Goal: Use online tool/utility: Use online tool/utility

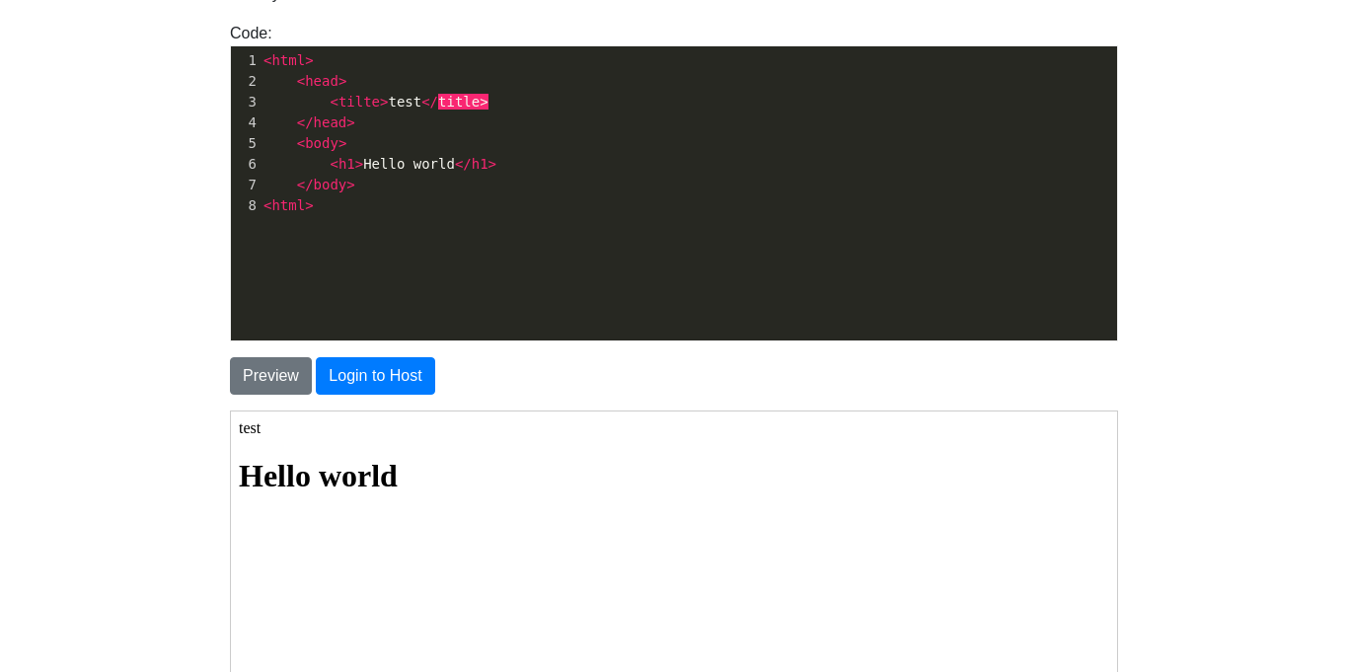
scroll to position [2, 0]
click at [282, 380] on button "Preview" at bounding box center [271, 376] width 82 height 38
click at [340, 205] on pre "< html >" at bounding box center [689, 205] width 858 height 21
type textarea "ht"
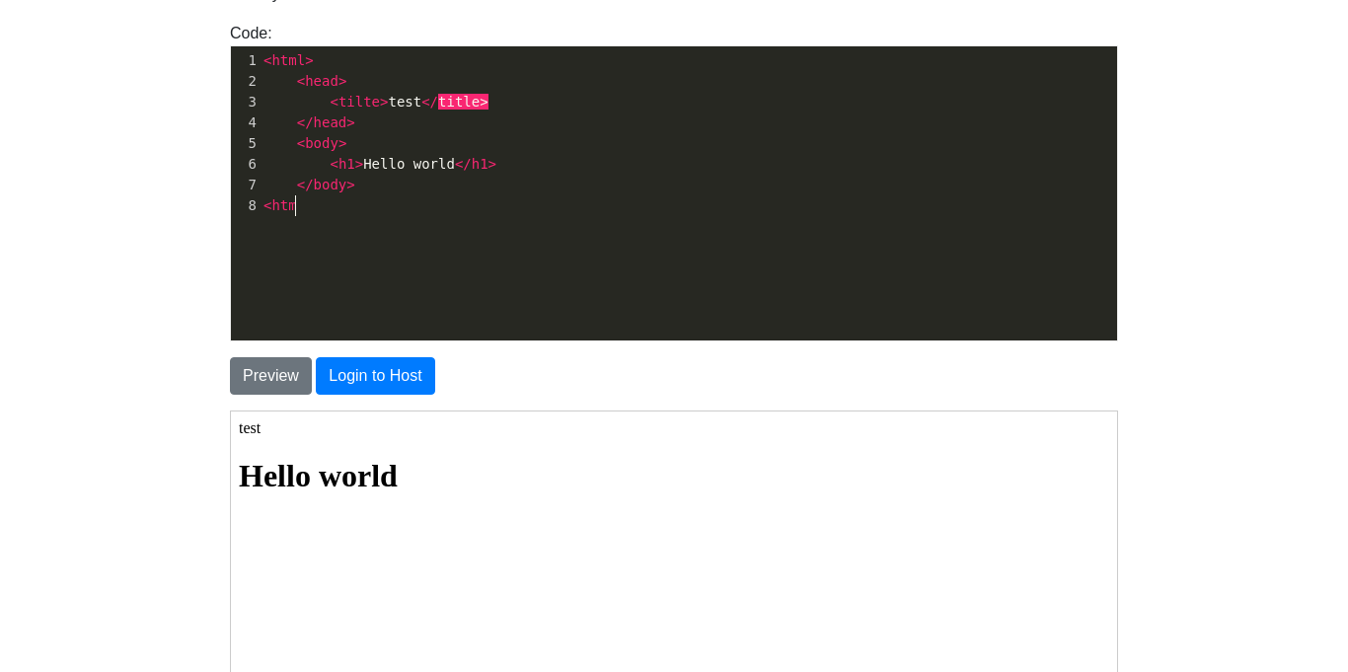
scroll to position [7, 38]
type textarea "<html>"
click at [355, 157] on span ">" at bounding box center [359, 164] width 8 height 16
type textarea "2"
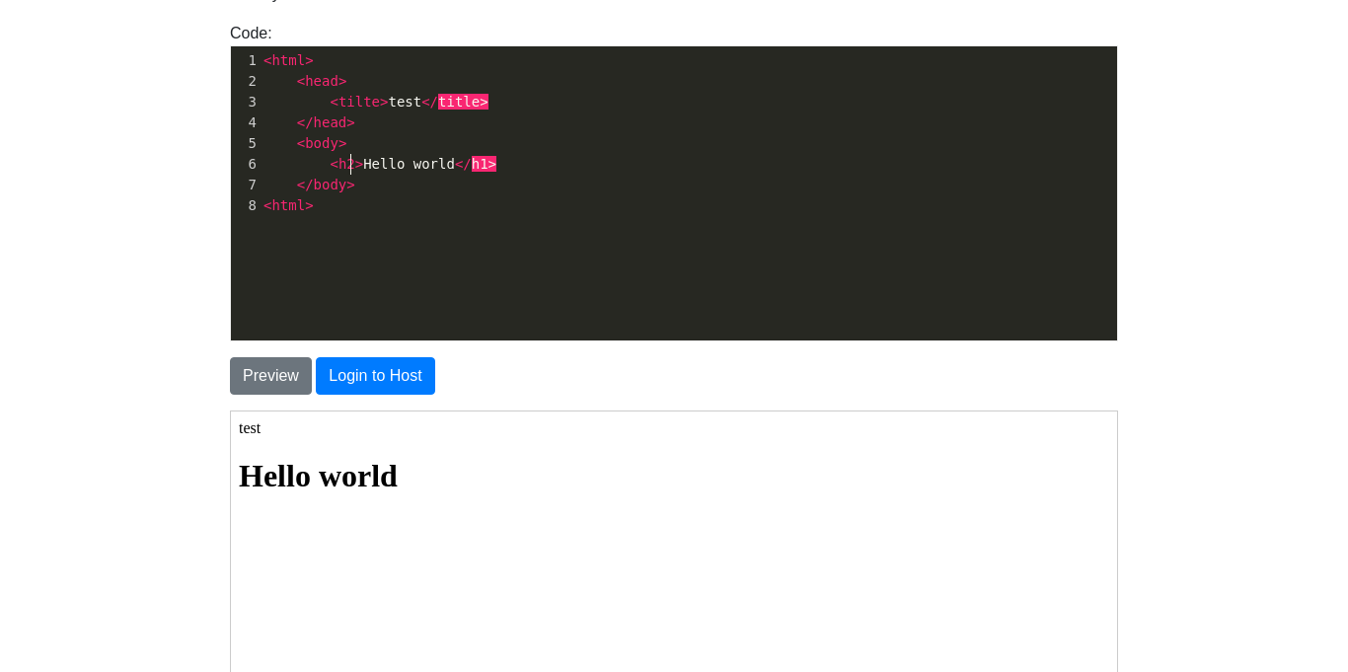
scroll to position [7, 9]
type textarea "2"
click at [274, 363] on button "Preview" at bounding box center [271, 376] width 82 height 38
click at [489, 166] on span ">" at bounding box center [493, 164] width 8 height 16
type textarea "6"
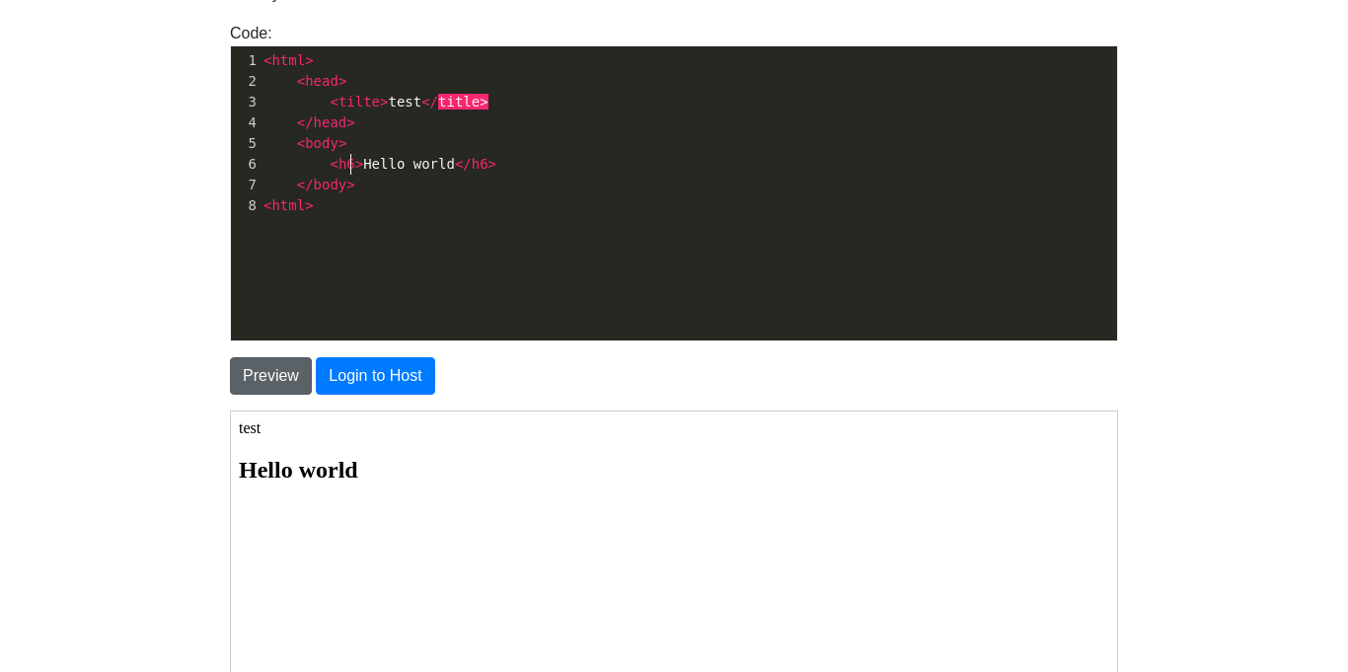
type textarea "6"
click at [269, 377] on button "Preview" at bounding box center [271, 376] width 82 height 38
click at [427, 101] on span "</" at bounding box center [430, 102] width 17 height 16
click at [302, 121] on span "</" at bounding box center [305, 123] width 17 height 16
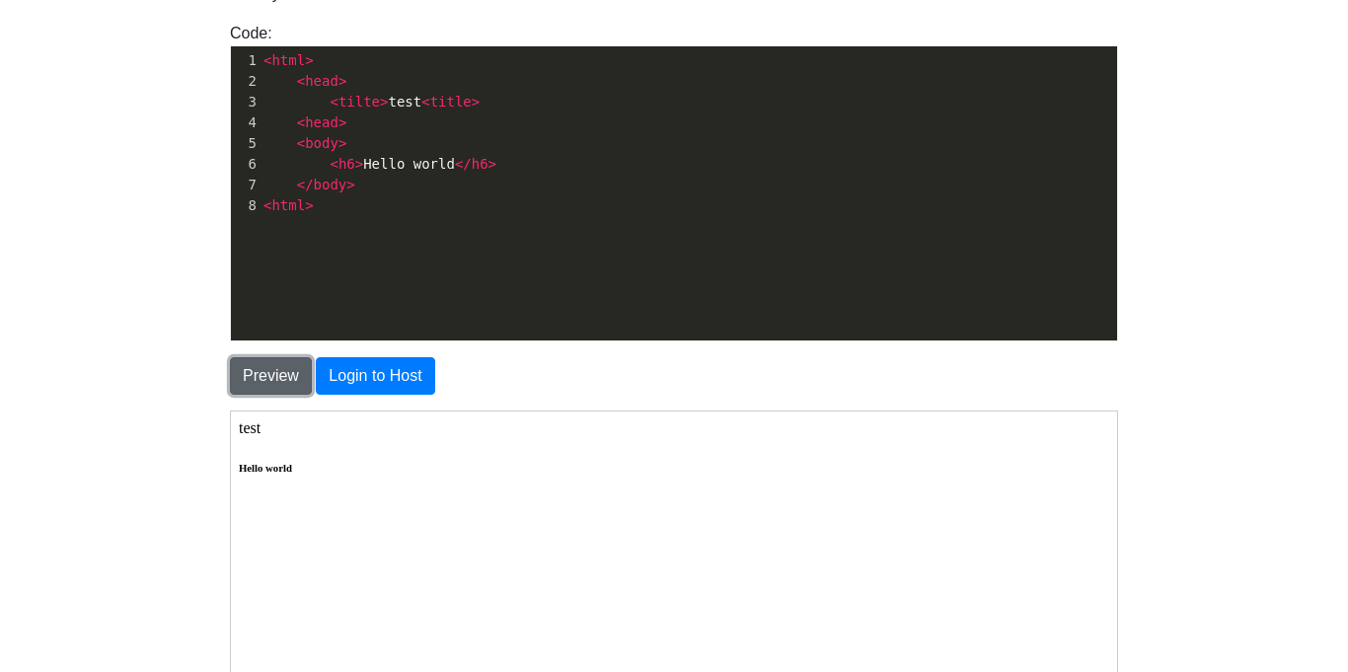
click at [294, 378] on button "Preview" at bounding box center [271, 376] width 82 height 38
click at [293, 377] on button "Preview" at bounding box center [271, 376] width 82 height 38
click at [306, 126] on span "head" at bounding box center [322, 123] width 34 height 16
type textarea "/"
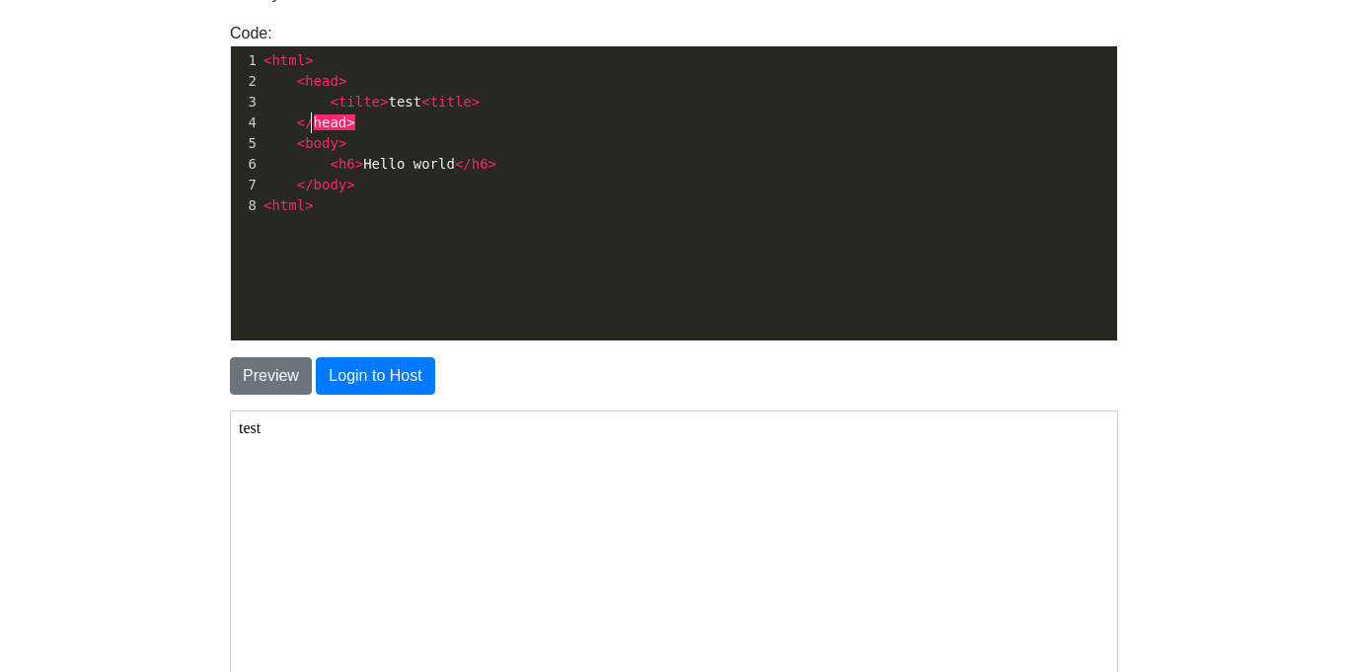
scroll to position [7, 7]
click at [422, 101] on span "<" at bounding box center [426, 102] width 8 height 16
type textarea "/"
click at [241, 375] on button "Preview" at bounding box center [271, 376] width 82 height 38
click at [406, 104] on span "< tilte > test </ title >" at bounding box center [376, 102] width 225 height 16
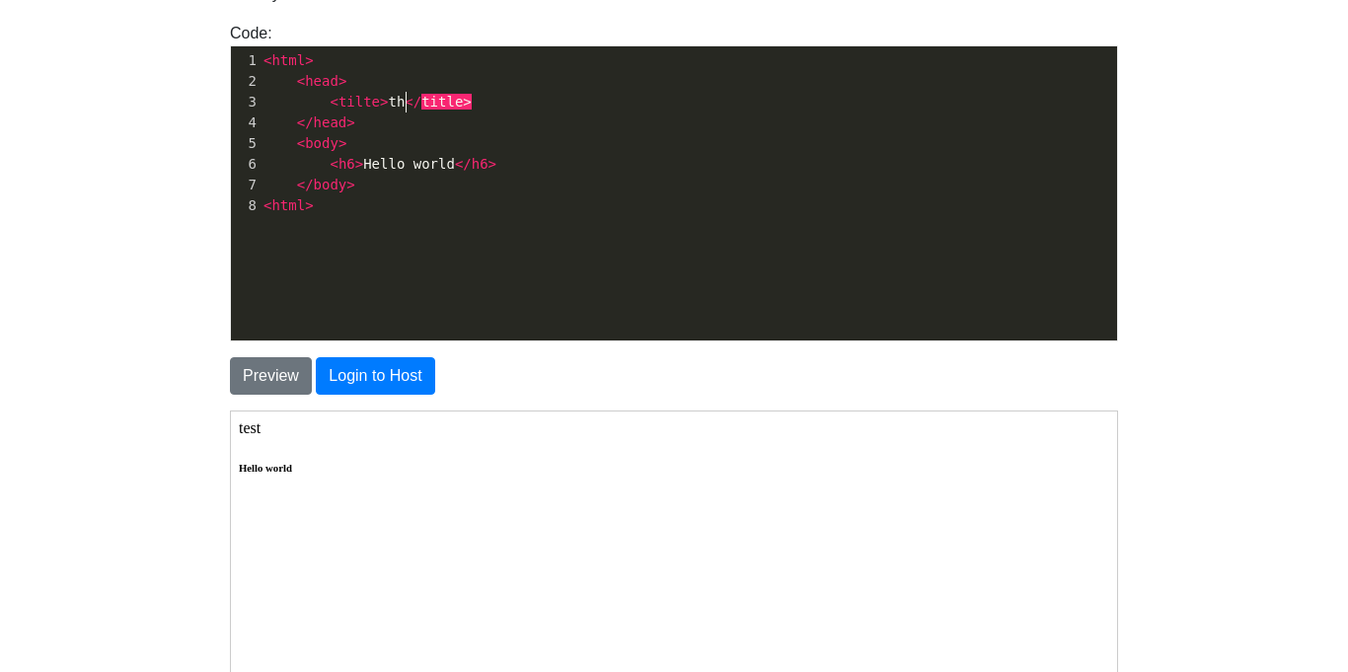
scroll to position [7, 38]
type textarea "th pr="
type textarea "e r"
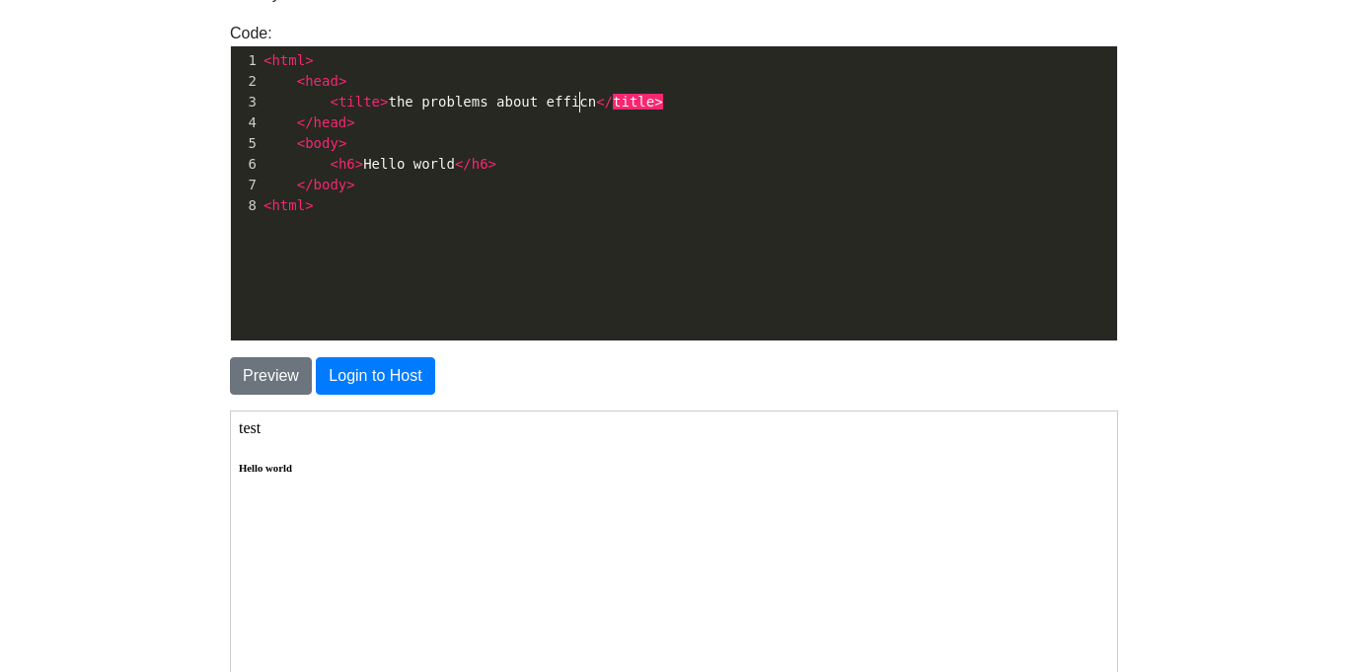
type textarea "problems about efficne"
type textarea "e"
type textarea "enrgey"
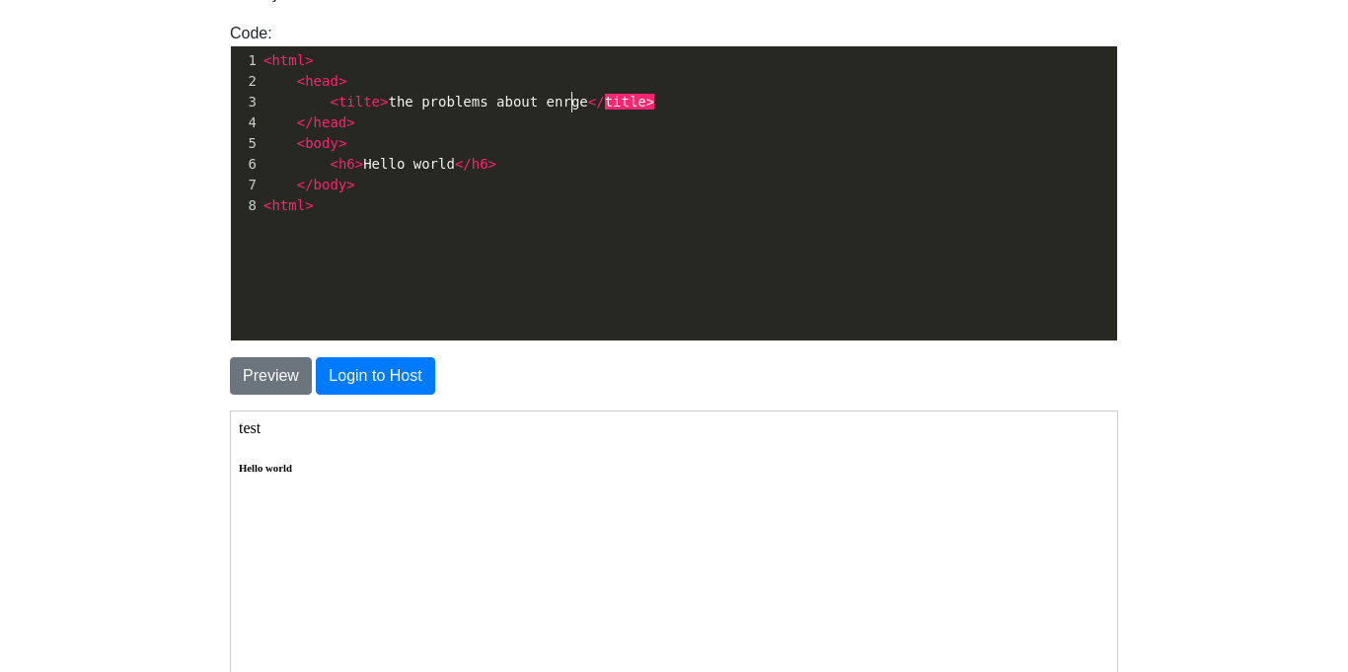
scroll to position [7, 54]
type textarea "y"
type textarea "ergy"
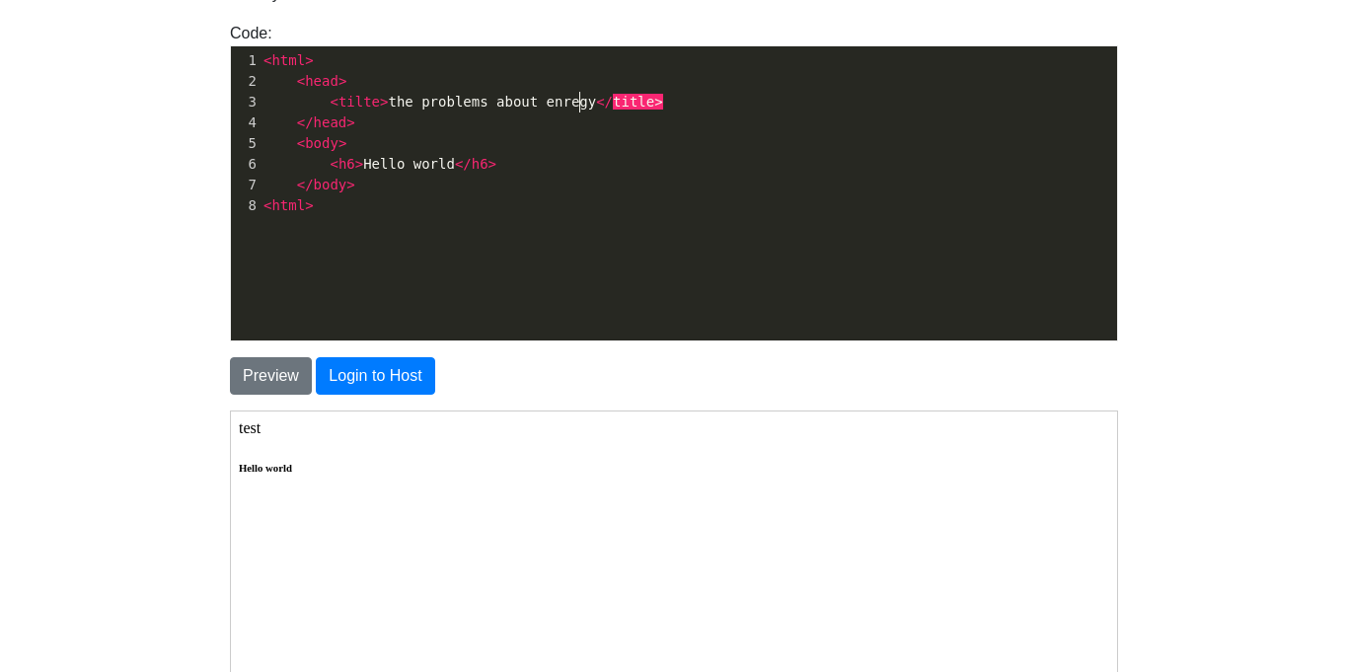
type textarea "gy"
type textarea "ergy"
click at [455, 170] on span "</" at bounding box center [463, 164] width 17 height 16
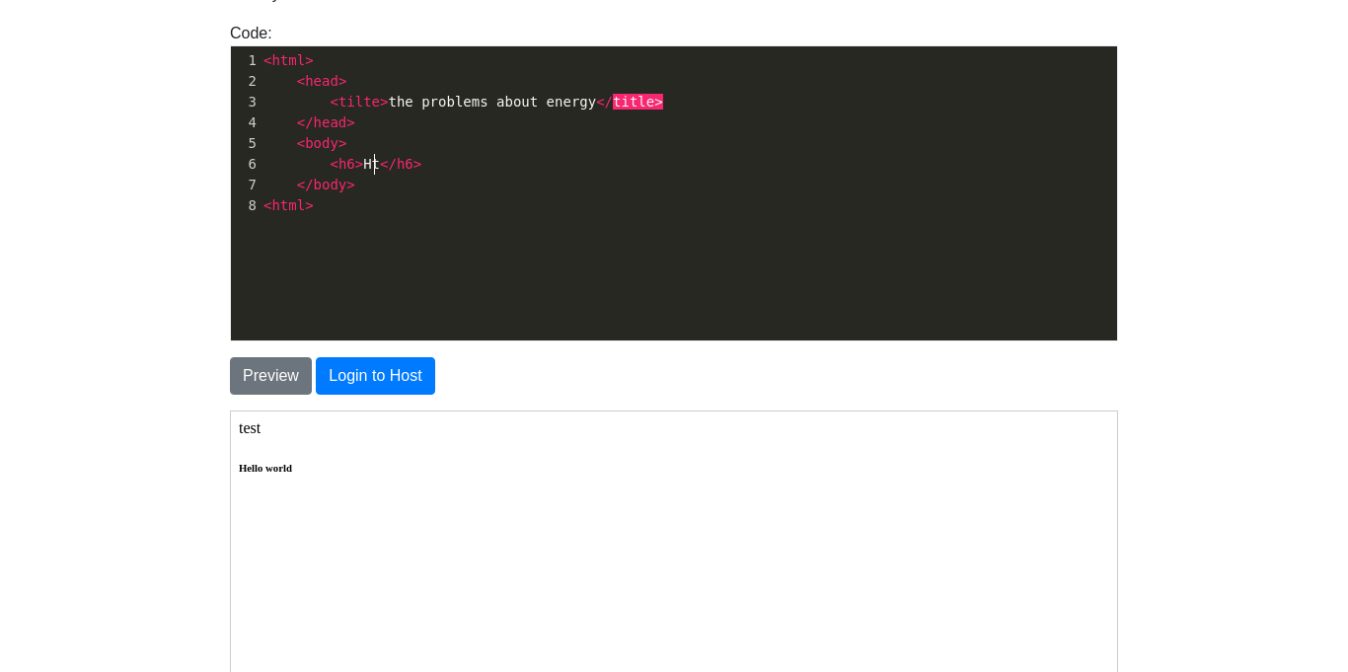
scroll to position [7, 23]
type textarea "th"
type textarea "e 3rd edditioin"
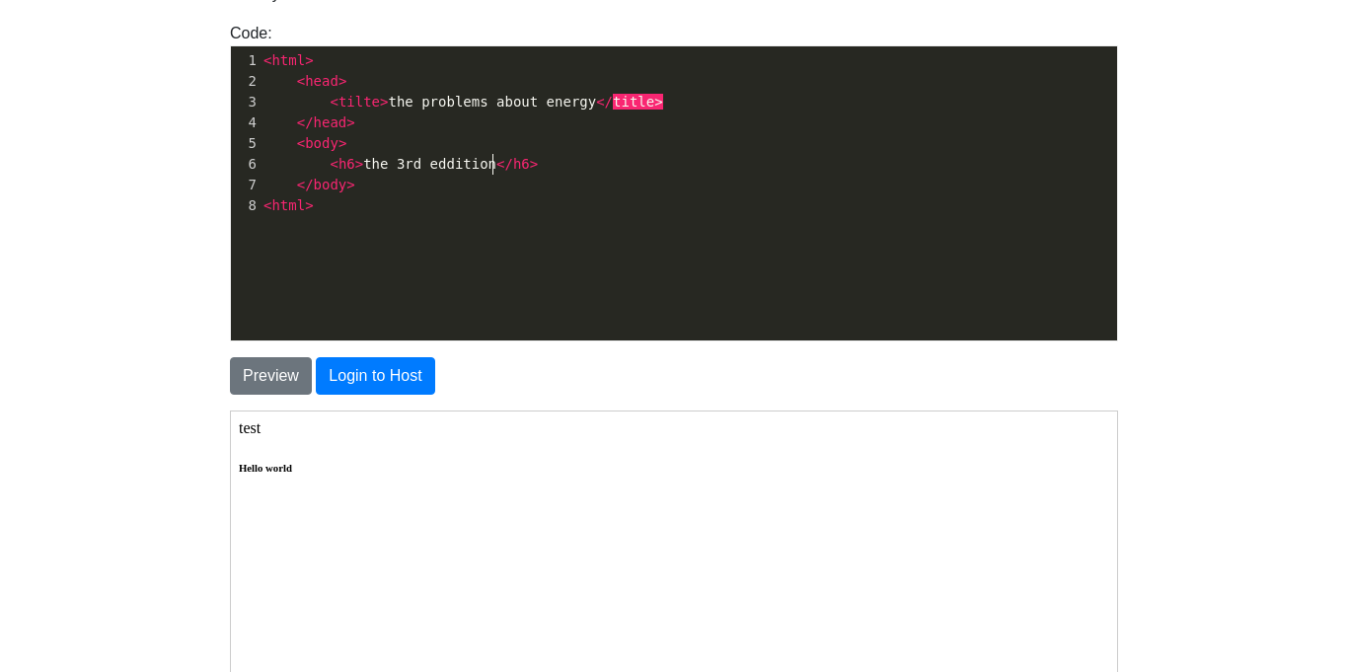
type textarea "tion"
click at [273, 351] on div "Preview Login to Host" at bounding box center [674, 368] width 918 height 53
click at [278, 377] on button "Preview" at bounding box center [271, 376] width 82 height 38
click at [530, 160] on span ">" at bounding box center [534, 164] width 8 height 16
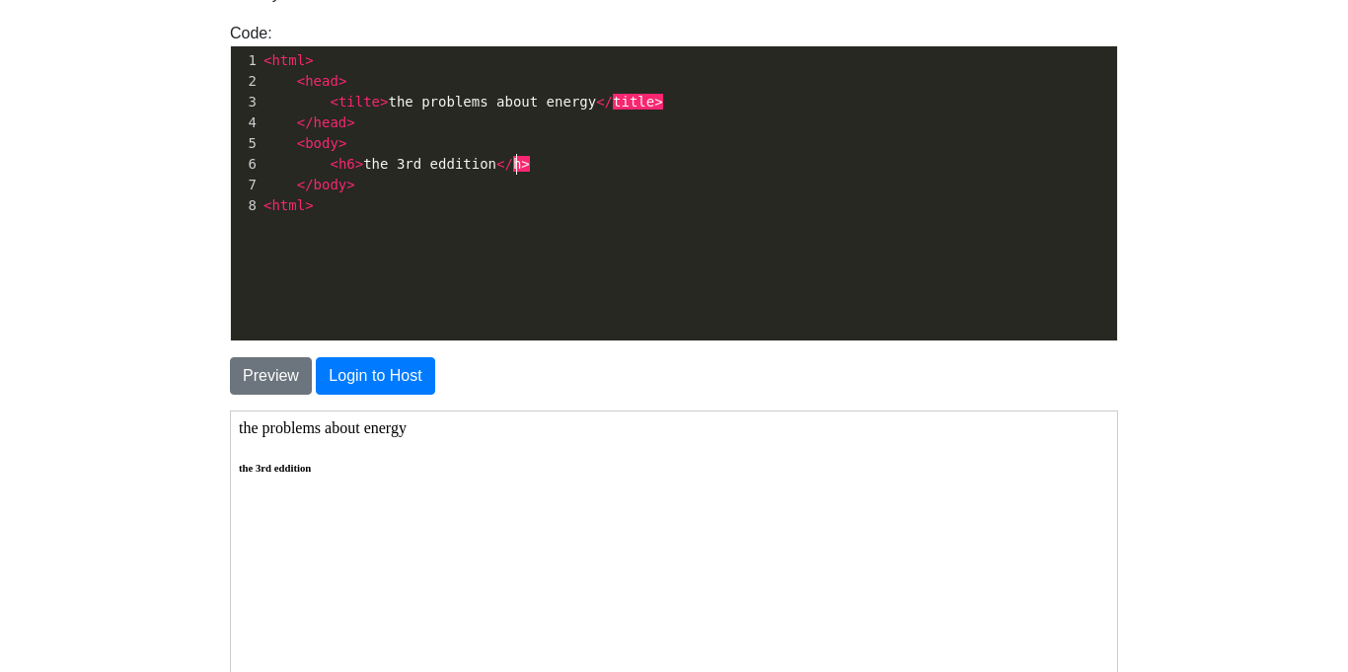
type textarea "1"
click at [274, 370] on button "Preview" at bounding box center [271, 376] width 82 height 38
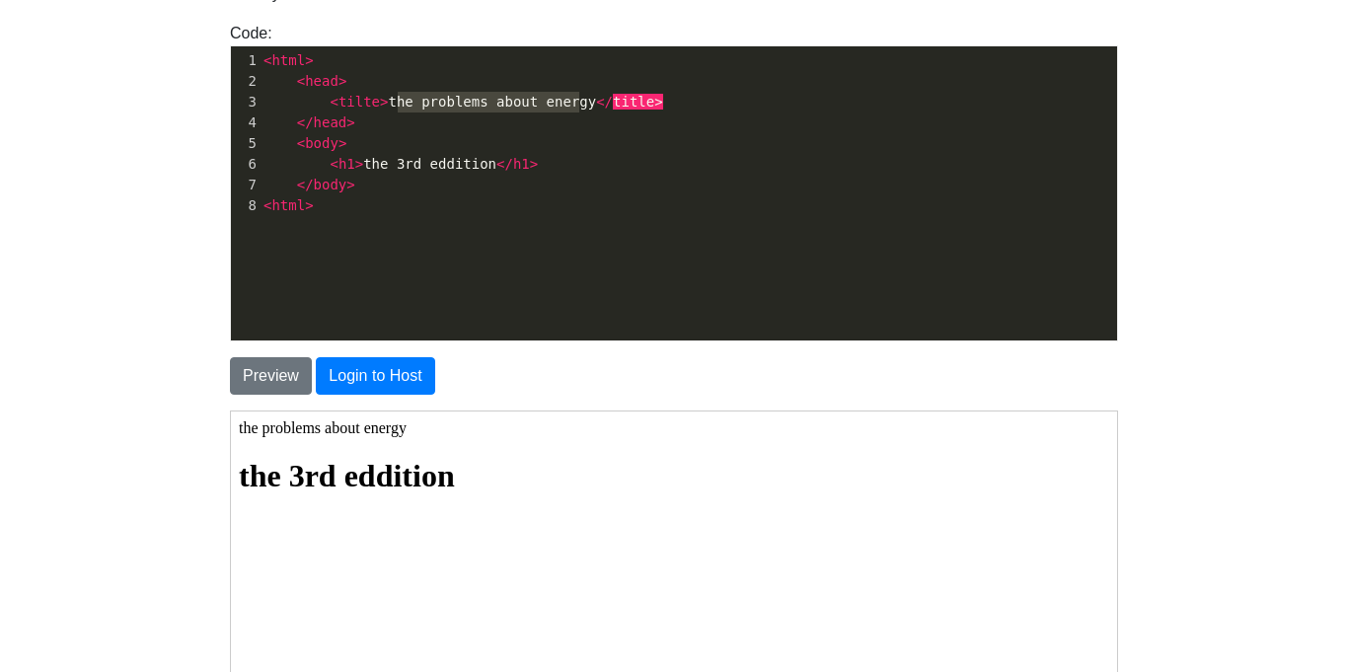
type textarea "the problems about energy"
drag, startPoint x: 577, startPoint y: 106, endPoint x: 378, endPoint y: 102, distance: 199.4
click at [378, 102] on span "< tilte > the problems about energy </ title >" at bounding box center [464, 102] width 400 height 16
type textarea "67 mn"
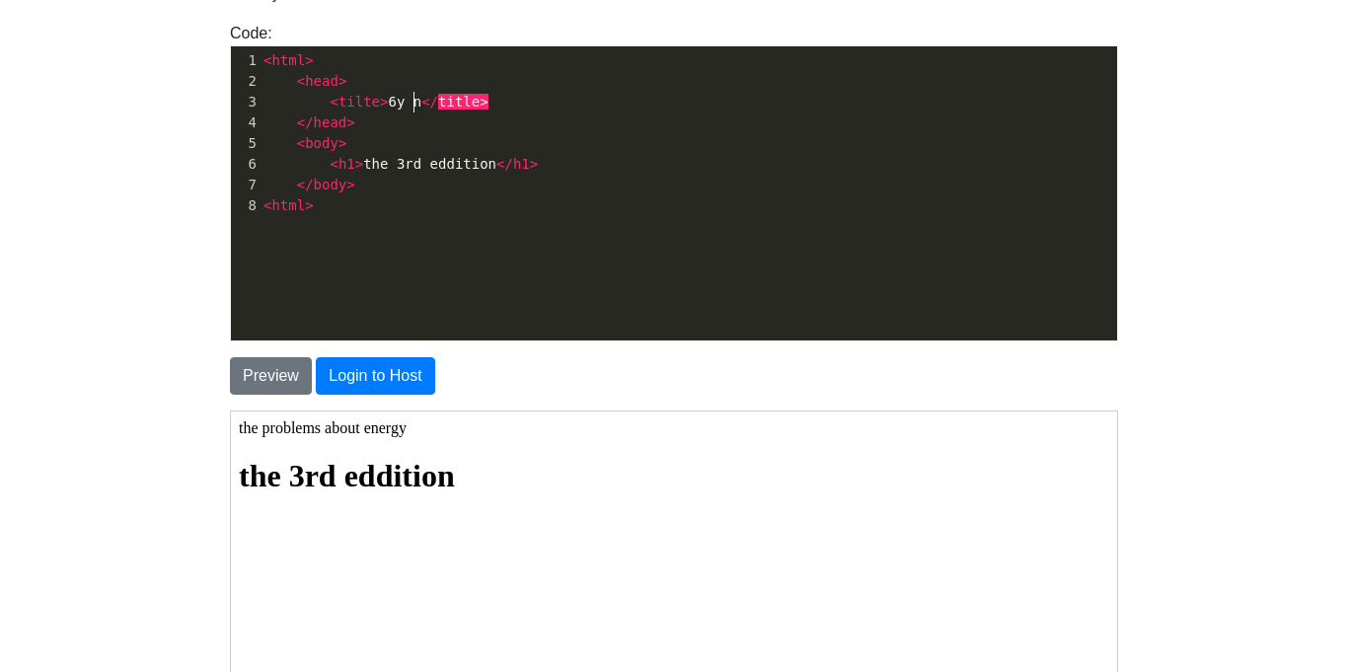
type textarea "y na"
type textarea "mango"
type textarea "s"
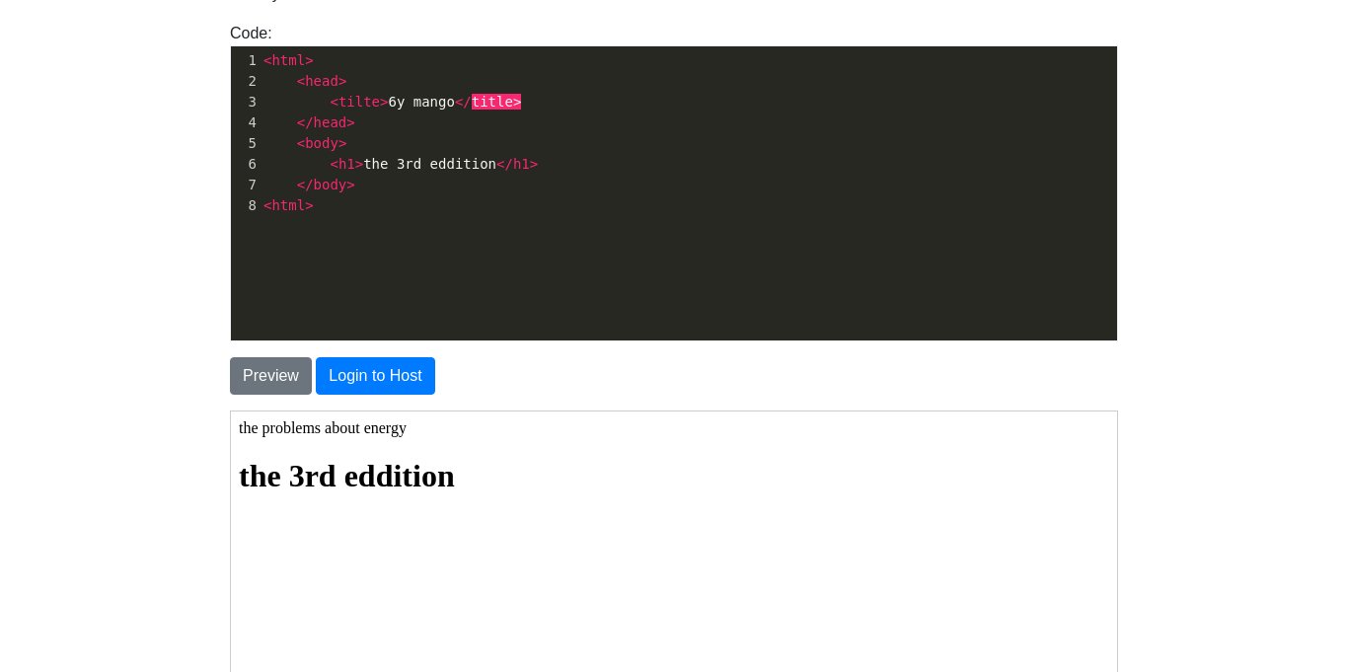
type textarea "'s"
click at [407, 108] on span "< tilte > 6y mango's </ title >" at bounding box center [401, 102] width 274 height 16
type textarea "67"
click at [489, 162] on span "< h1 > the 3rd eddition </ h1 >" at bounding box center [401, 164] width 274 height 16
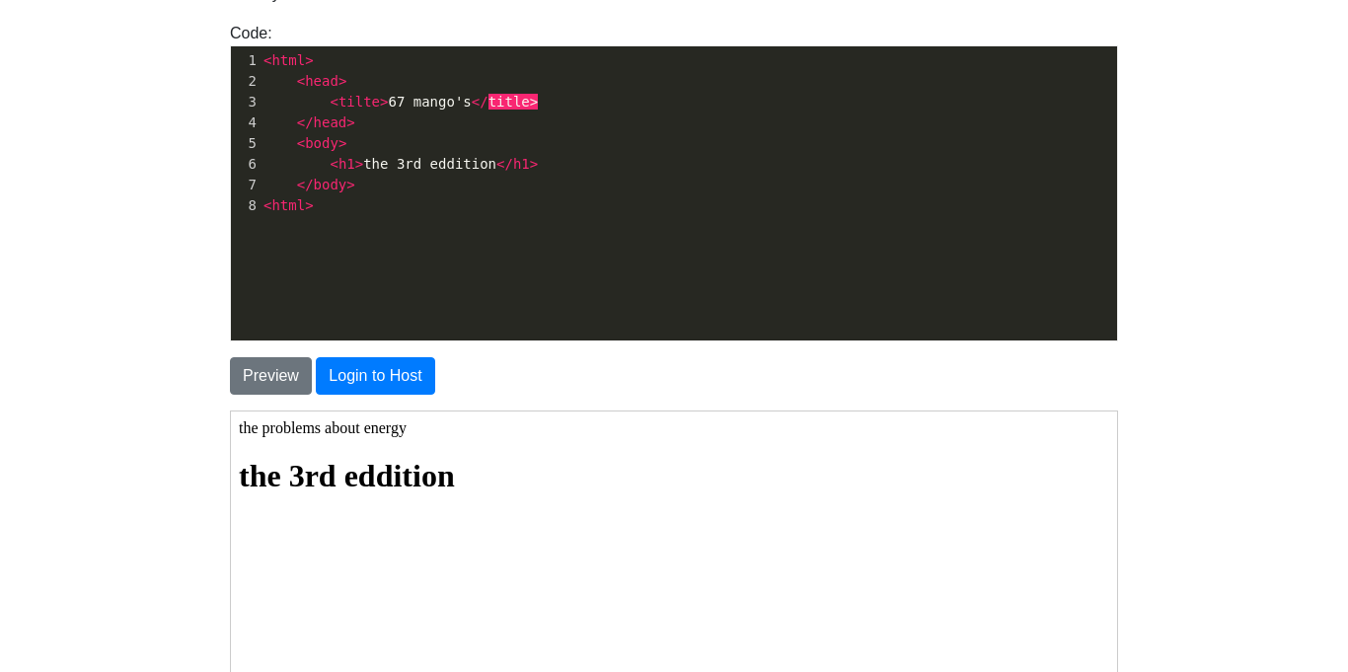
click at [472, 99] on span "</" at bounding box center [480, 102] width 17 height 16
click at [485, 165] on span "< h1 > the 3rd eddition </ h1 >" at bounding box center [401, 164] width 274 height 16
type textarea "\17"
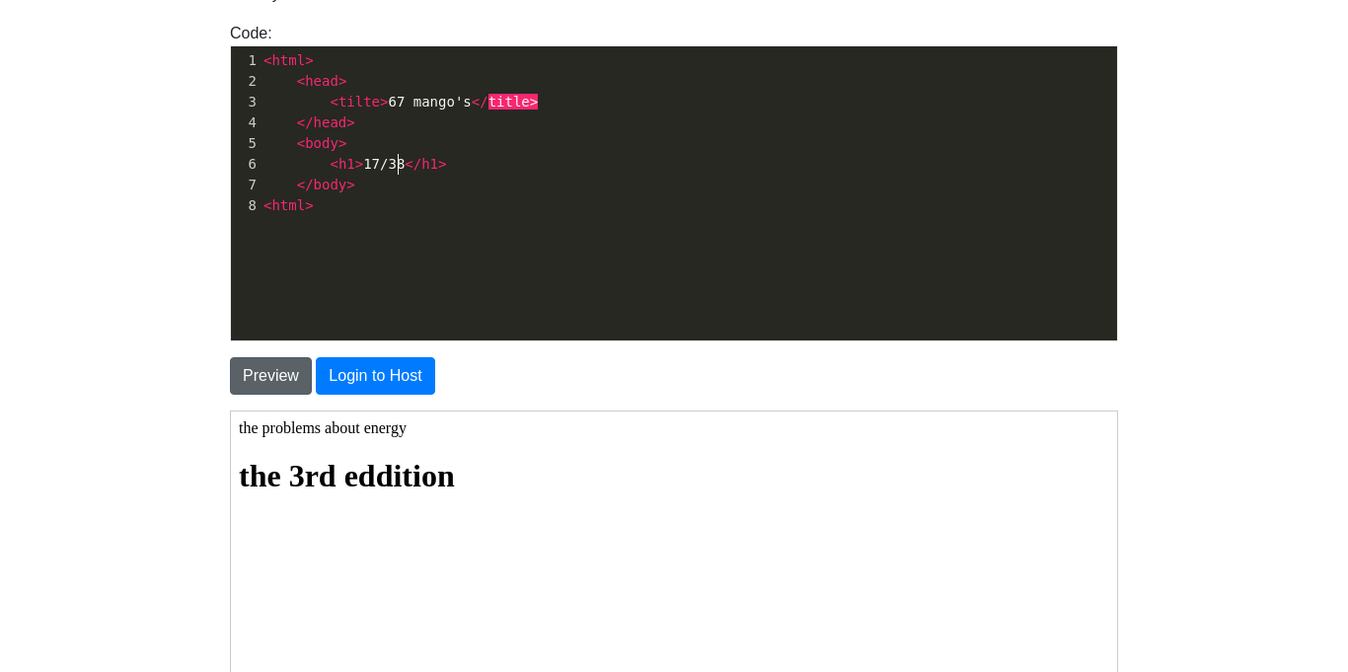
type textarea "17/38"
click at [257, 370] on button "Preview" at bounding box center [271, 376] width 82 height 38
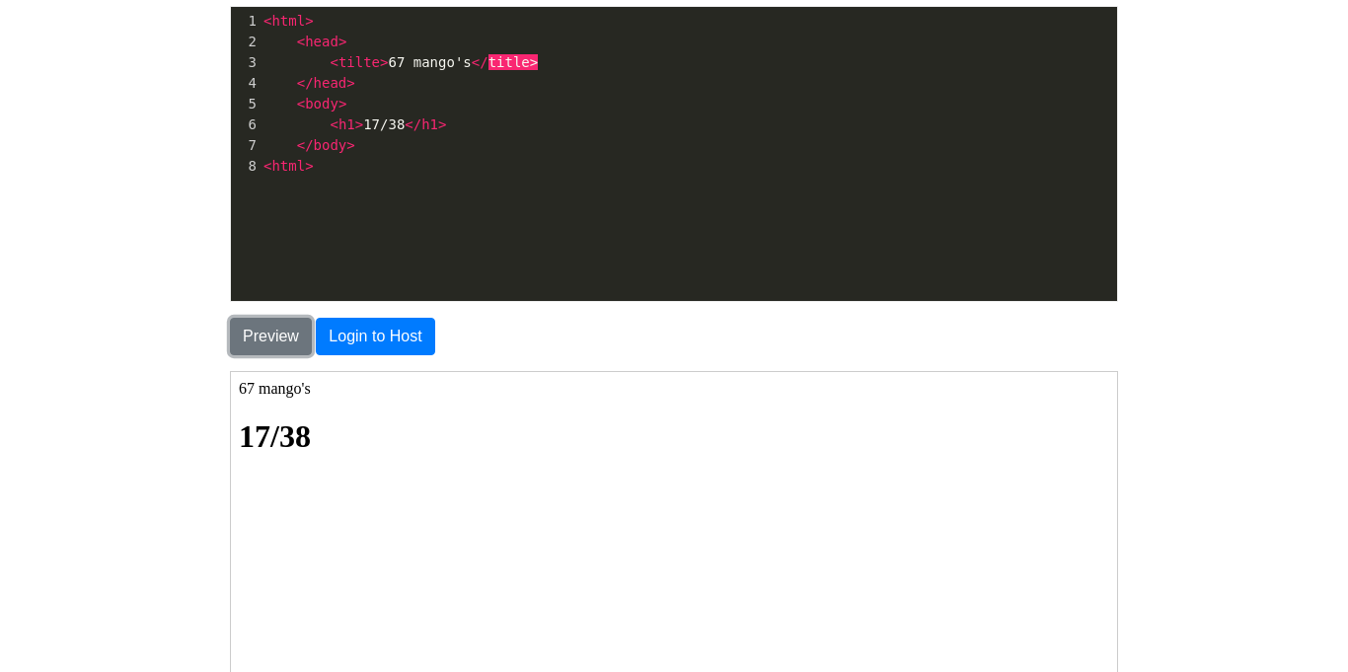
scroll to position [236, 0]
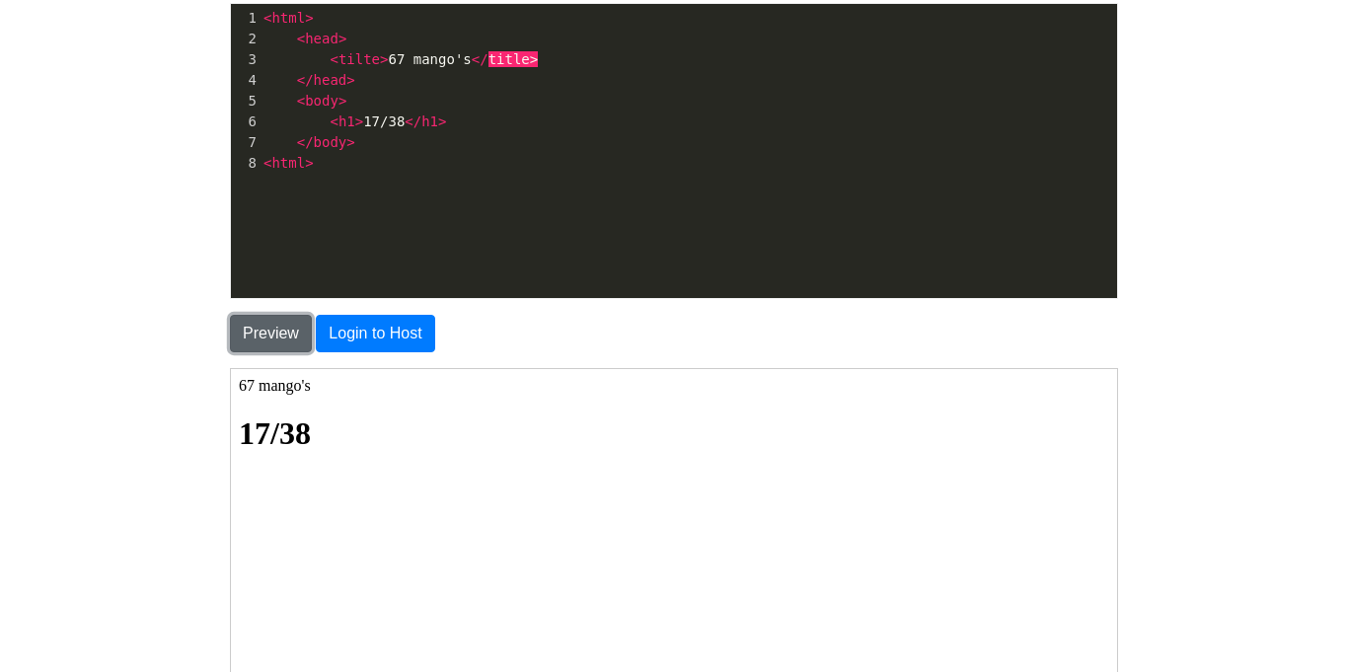
click at [270, 341] on button "Preview" at bounding box center [271, 334] width 82 height 38
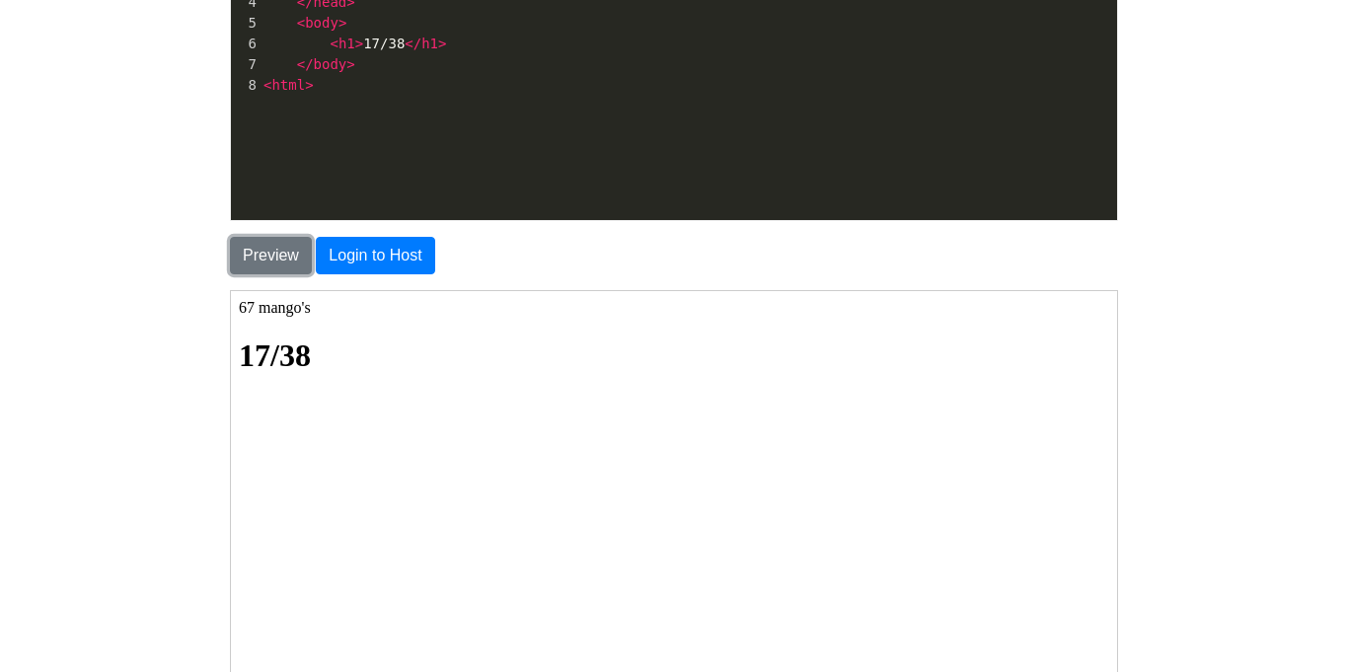
scroll to position [0, 0]
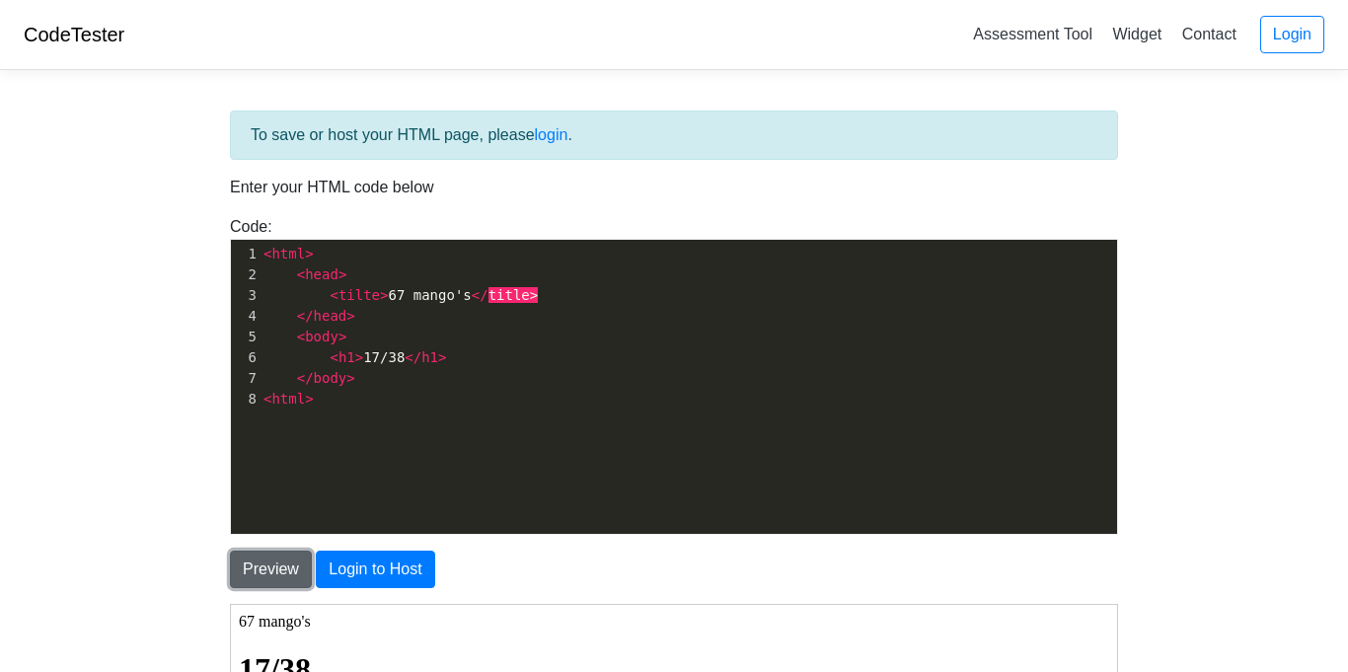
click at [269, 573] on button "Preview" at bounding box center [271, 570] width 82 height 38
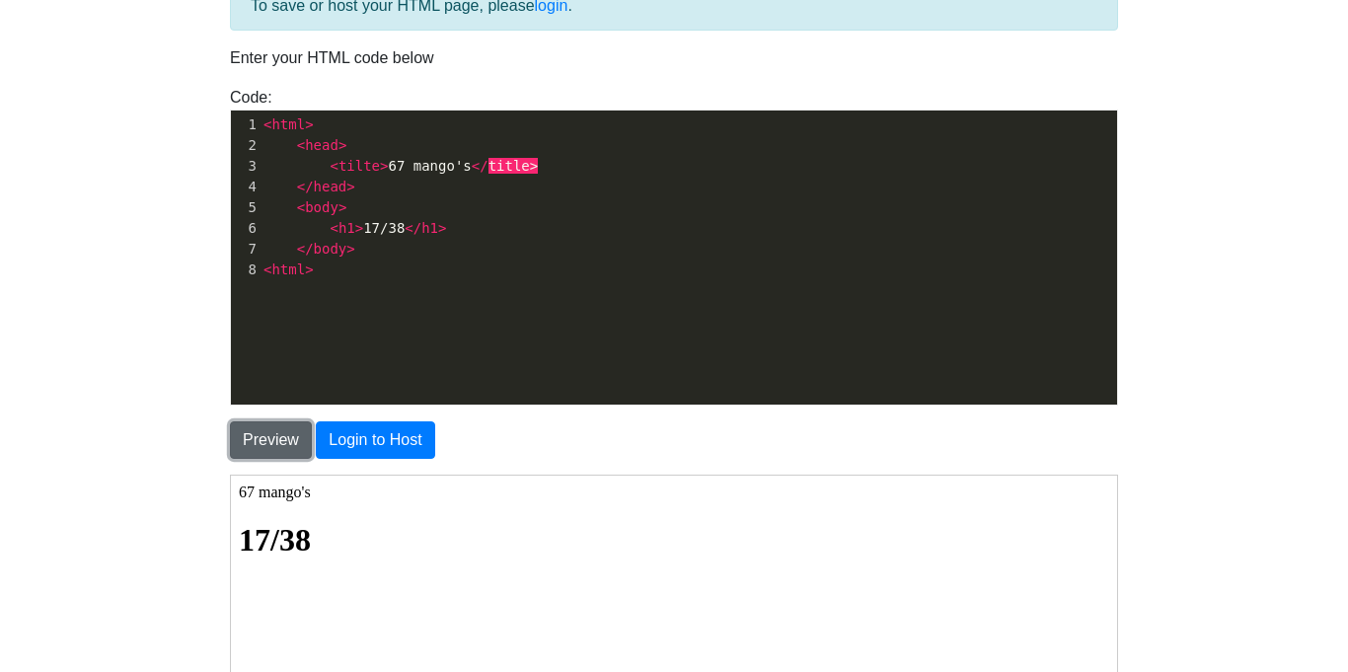
scroll to position [127, 0]
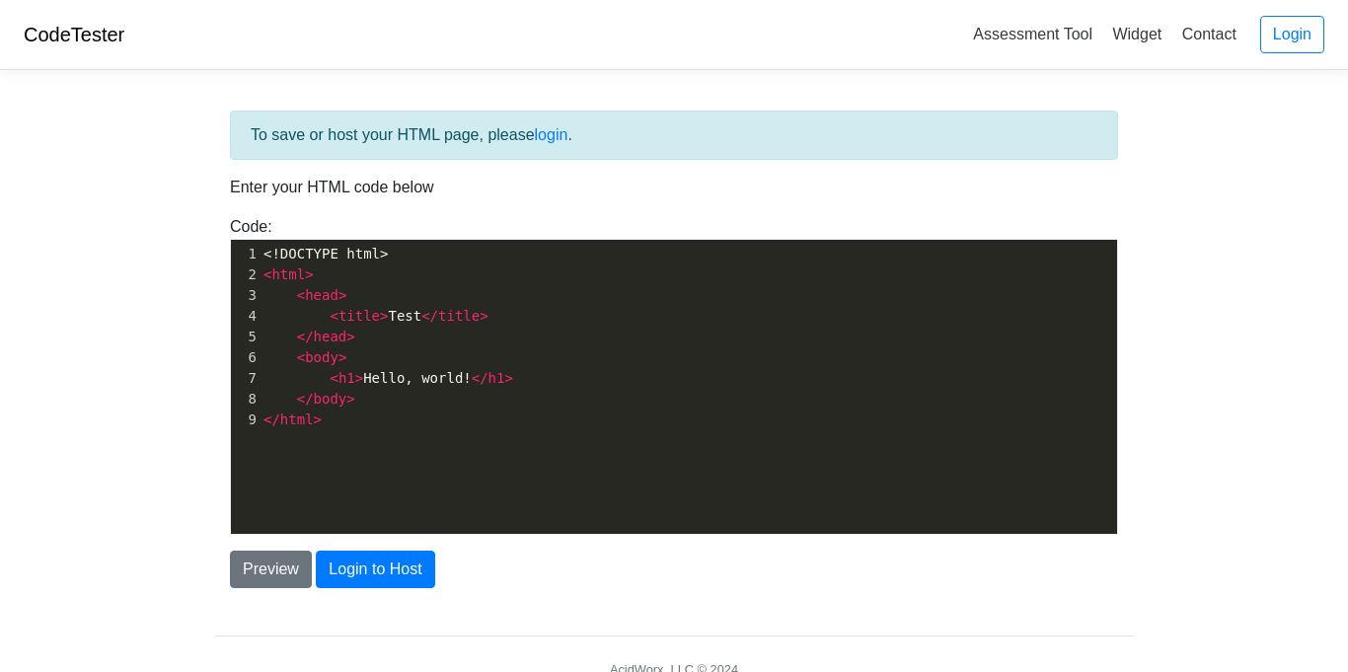
click at [60, 44] on link "CodeTester" at bounding box center [74, 35] width 101 height 22
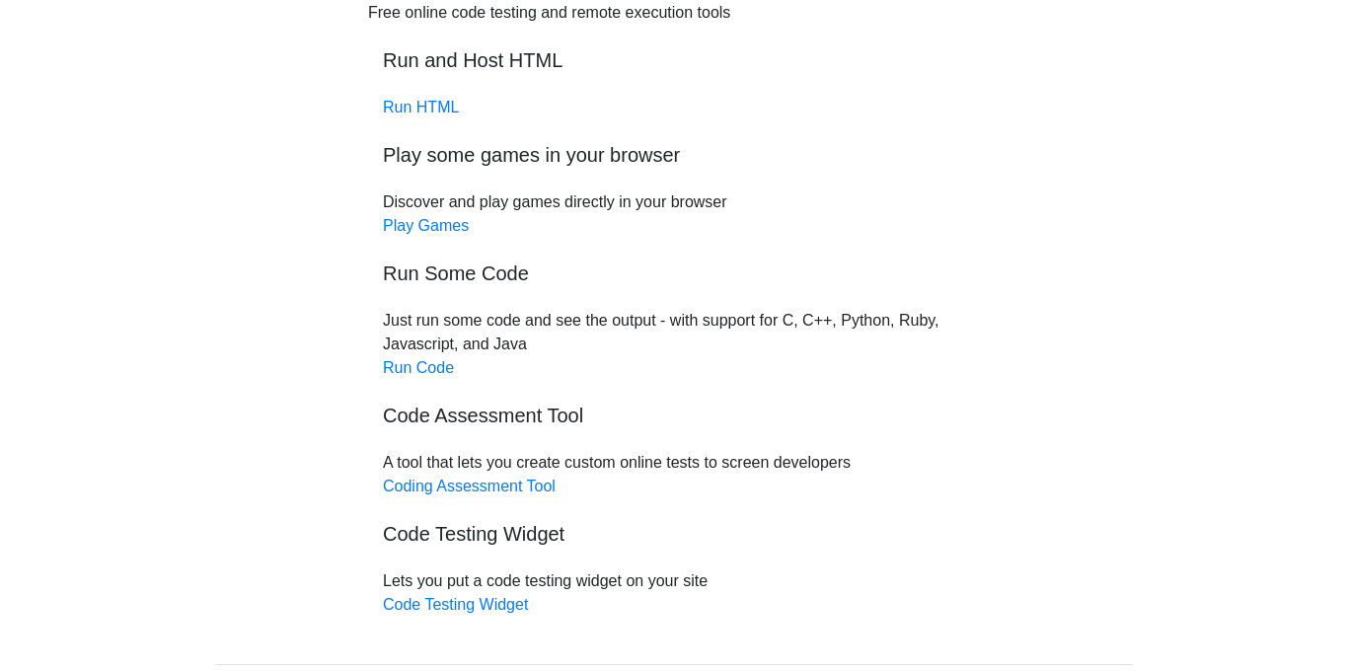
scroll to position [114, 0]
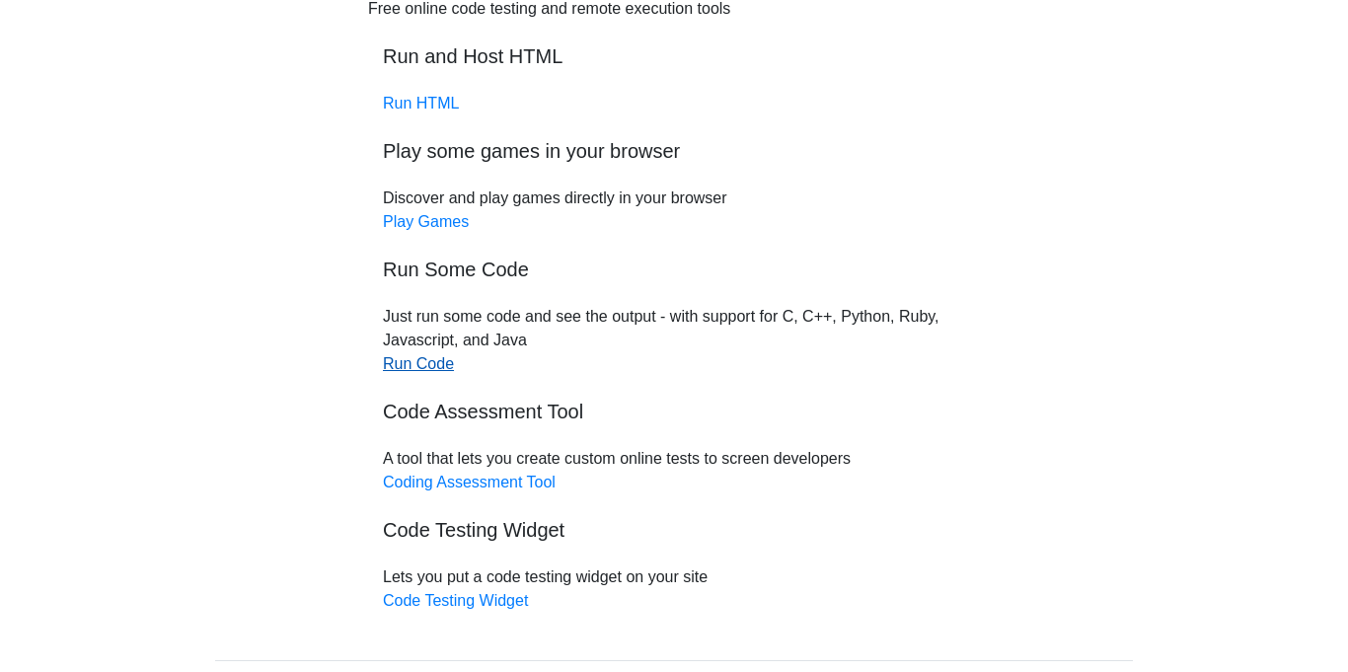
click at [423, 367] on link "Run Code" at bounding box center [418, 363] width 71 height 17
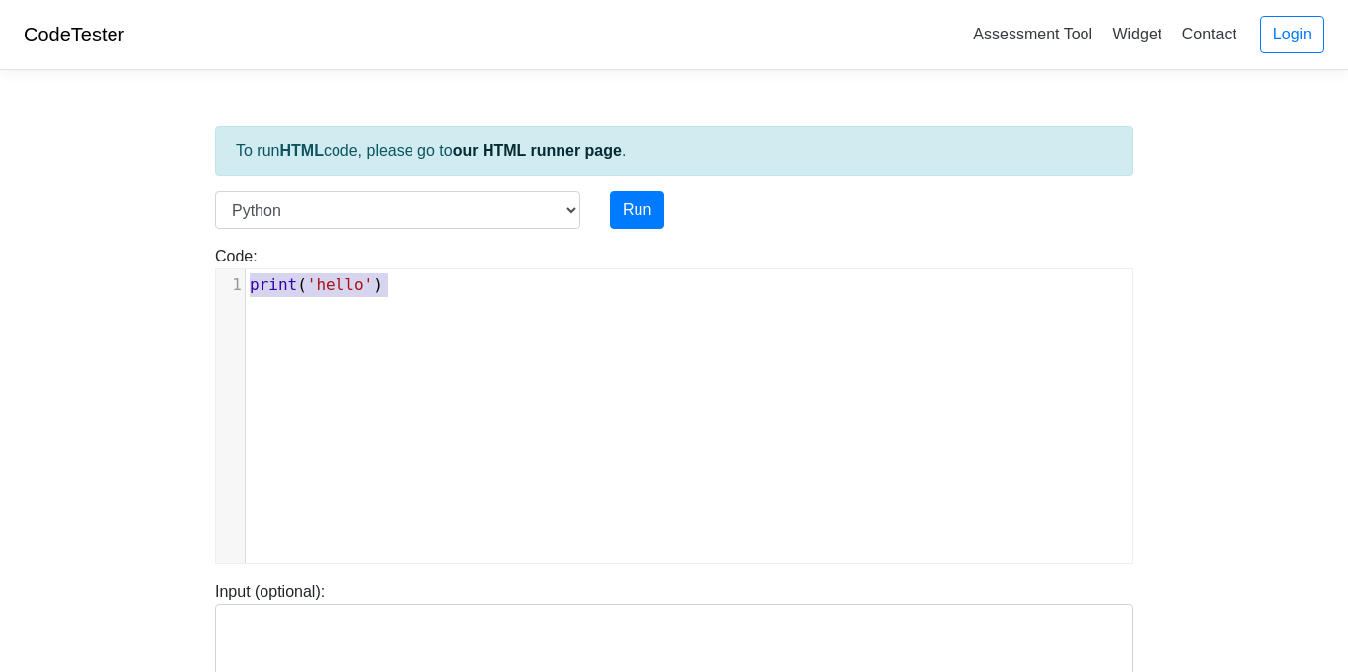
scroll to position [8, 0]
drag, startPoint x: 411, startPoint y: 283, endPoint x: 107, endPoint y: 269, distance: 304.4
click at [107, 269] on body "CodeTester Assessment Tool Widget Contact Login To run HTML code, please go to …" at bounding box center [674, 526] width 1348 height 1053
type textarea "\"
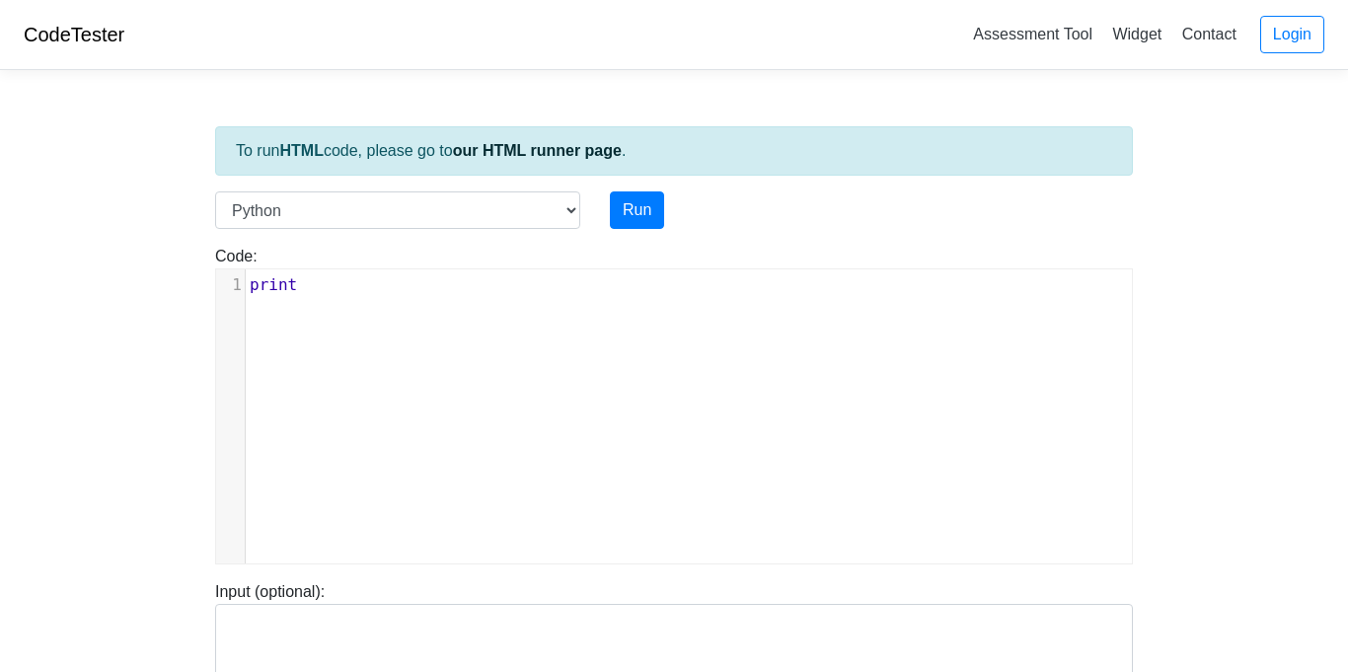
type textarea "print("
type textarea "('sikibi"
type textarea "kibidi"
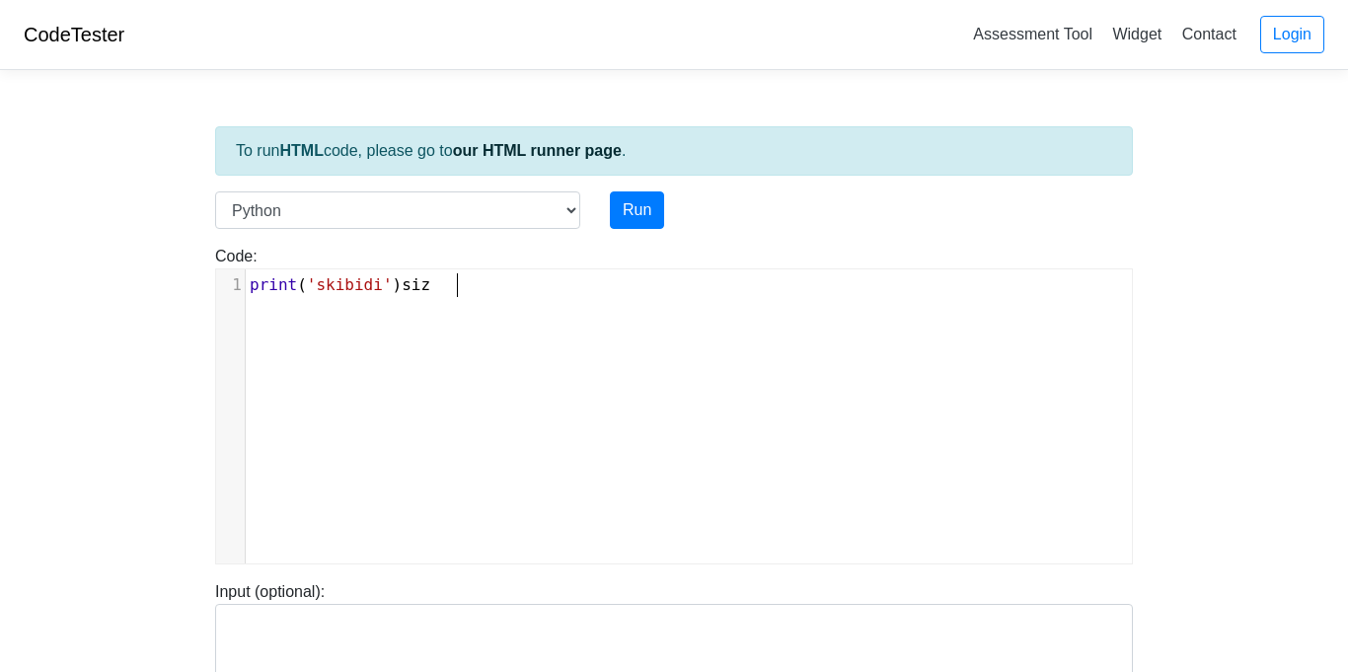
type textarea "') size"
type textarea "te"
type textarea "txt"
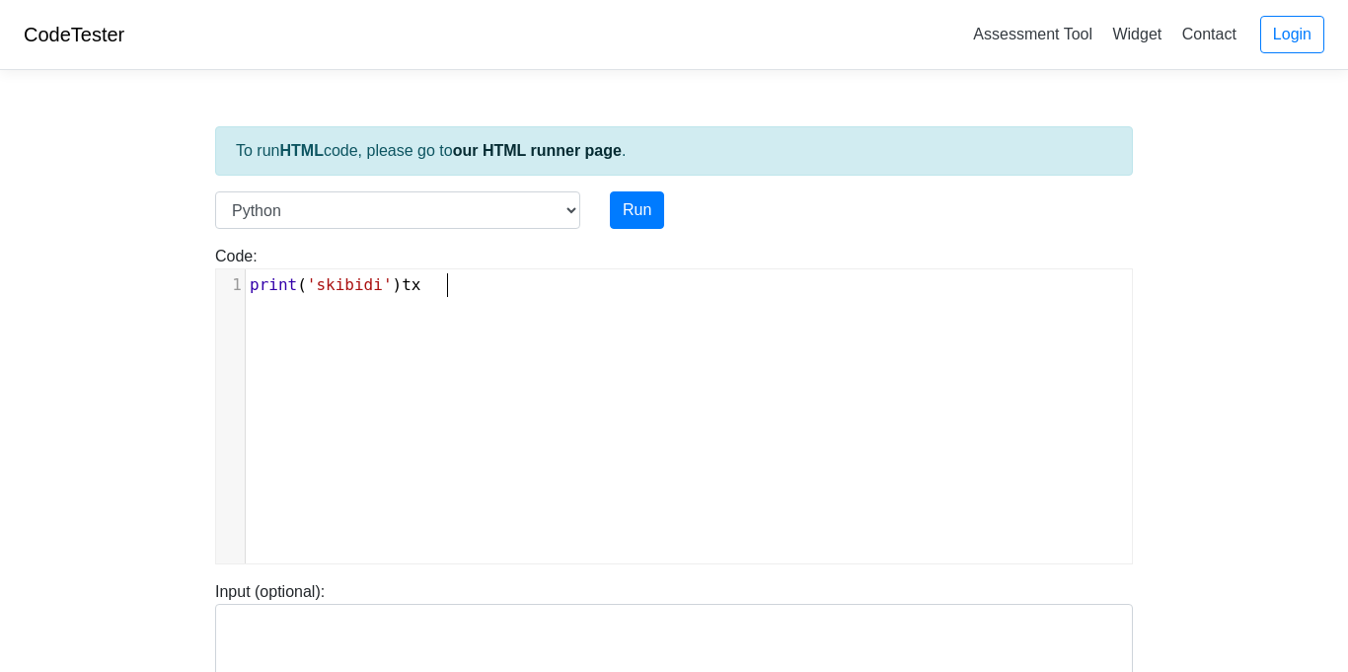
scroll to position [8, 29]
type textarea "of"
type textarea "p"
type textarea "of"
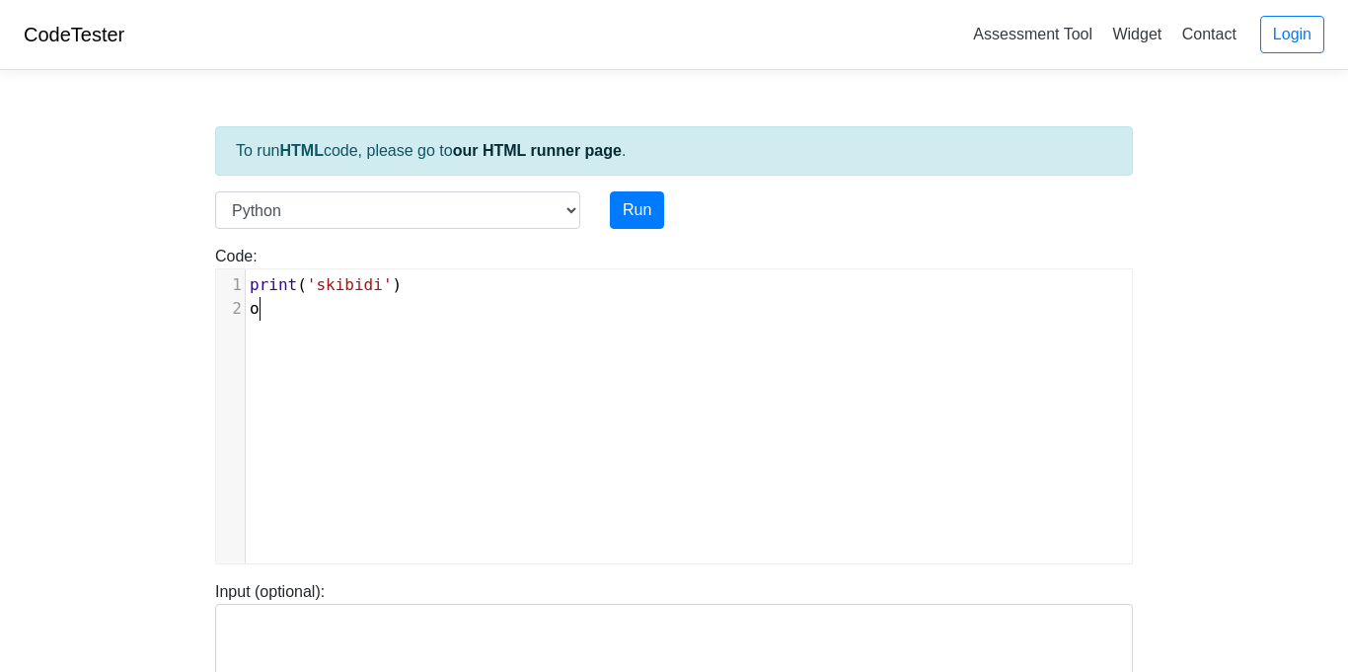
scroll to position [8, 29]
type textarea "off"
type textarea "s"
type textarea "67"
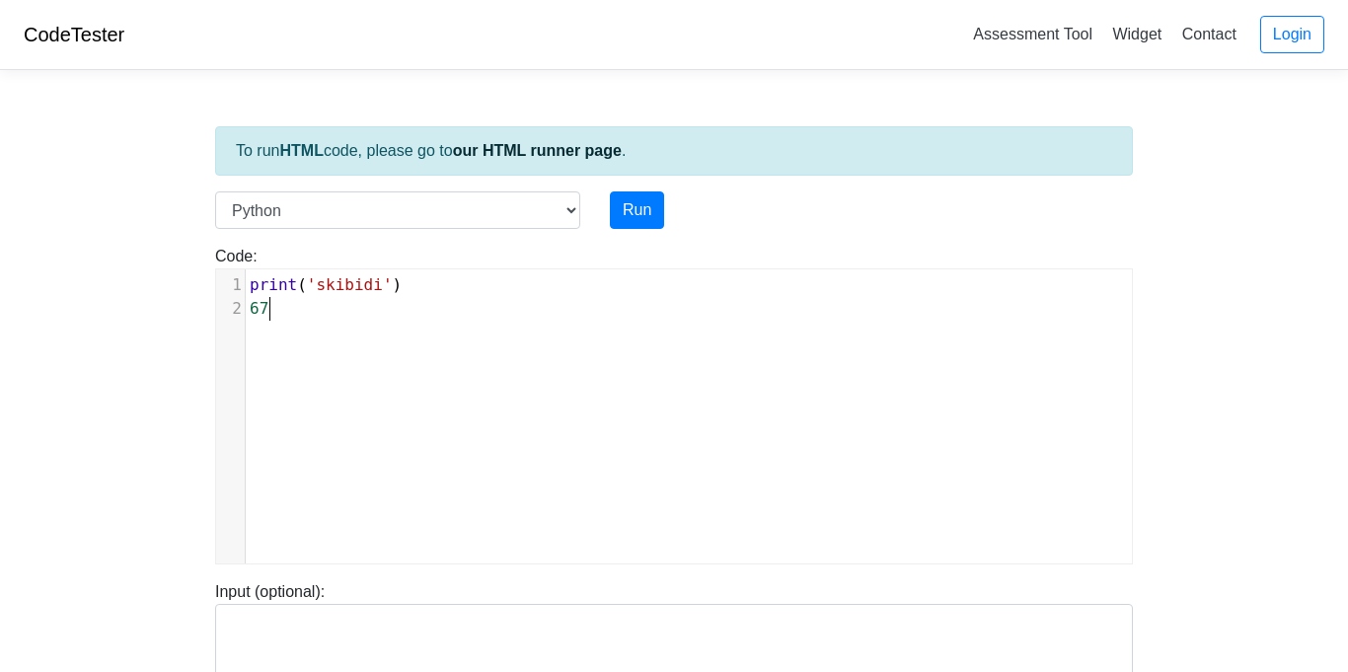
scroll to position [8, 29]
type textarea "7 8"
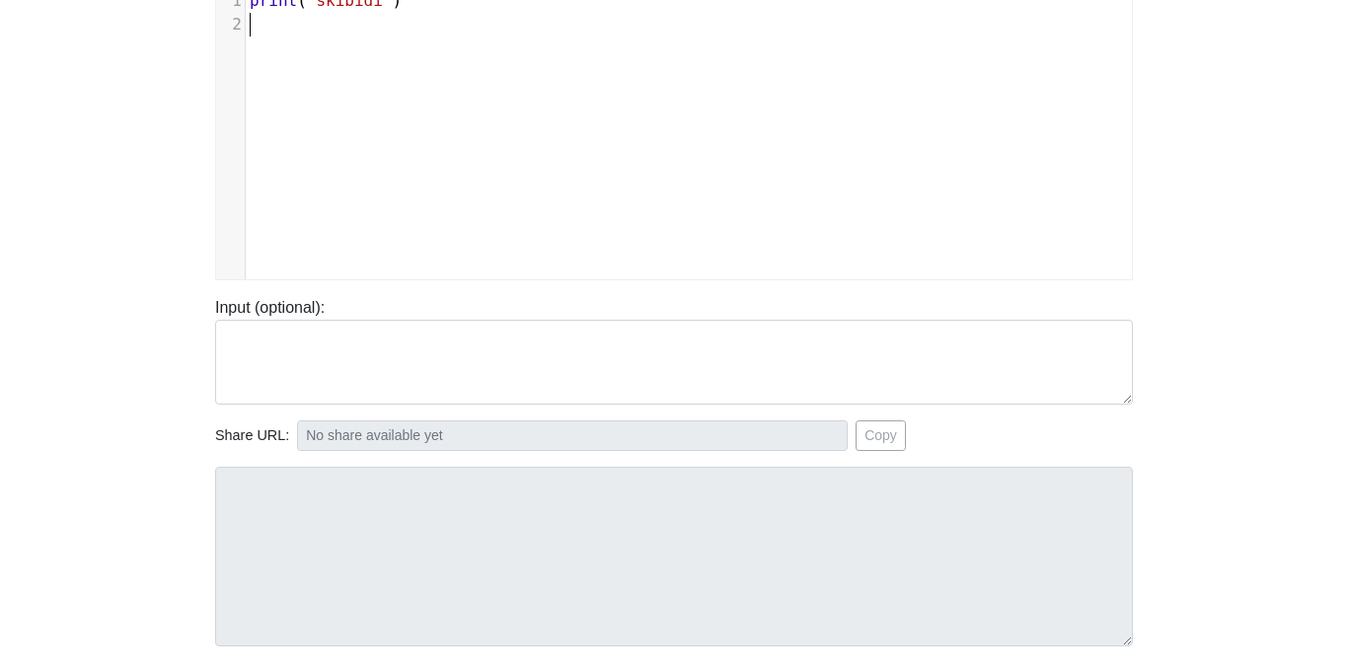
scroll to position [0, 0]
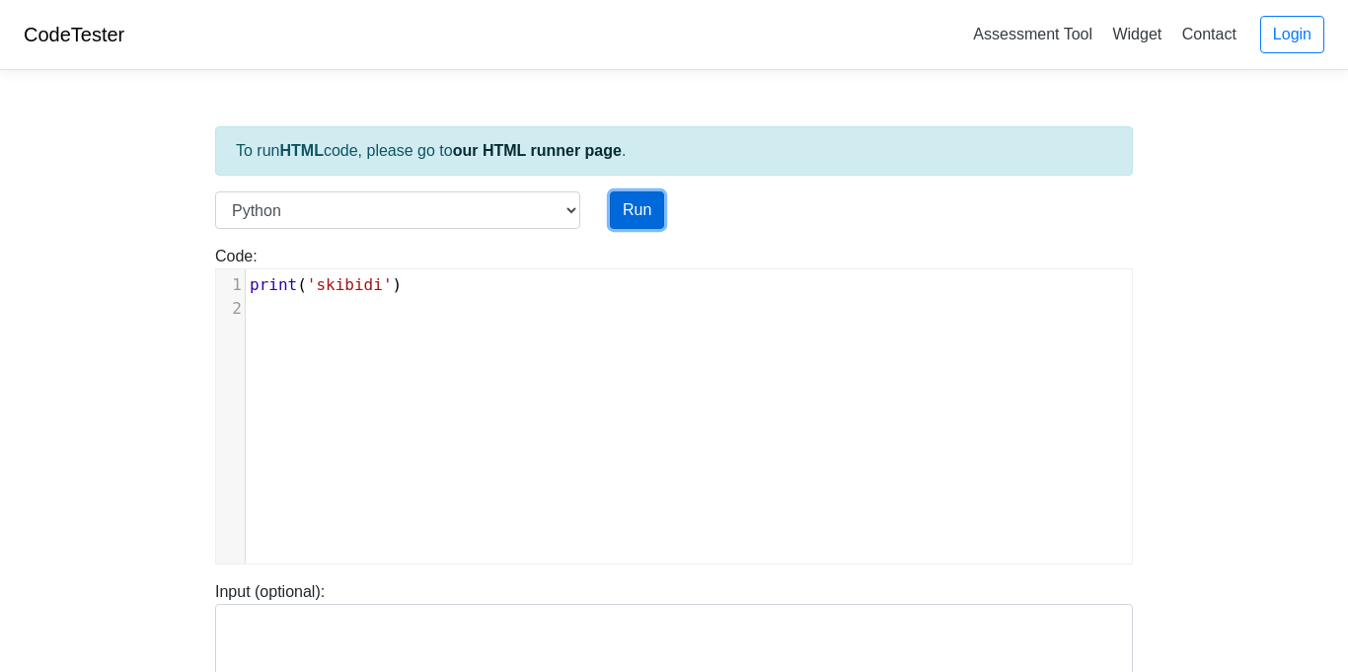
click at [619, 221] on button "Run" at bounding box center [637, 211] width 54 height 38
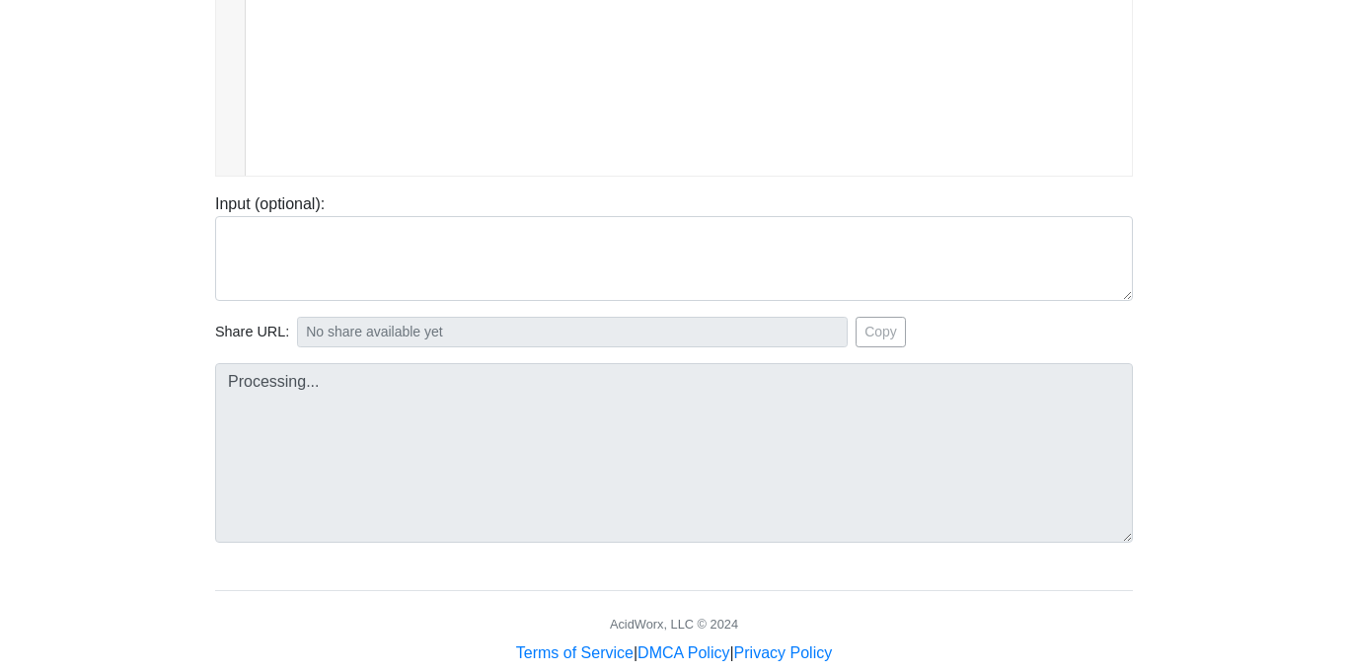
scroll to position [428, 0]
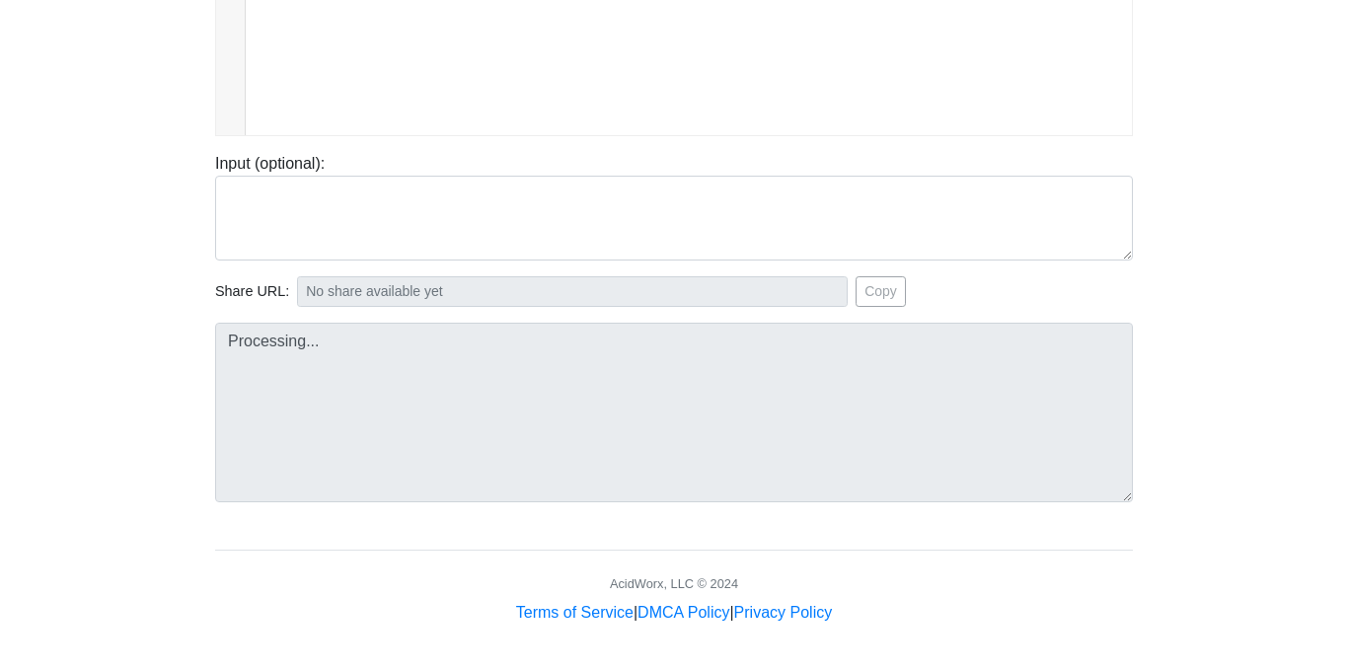
type input "https://codetester.io/runner?s=v2lPnBAqzn"
type textarea "Stdout: skibidi"
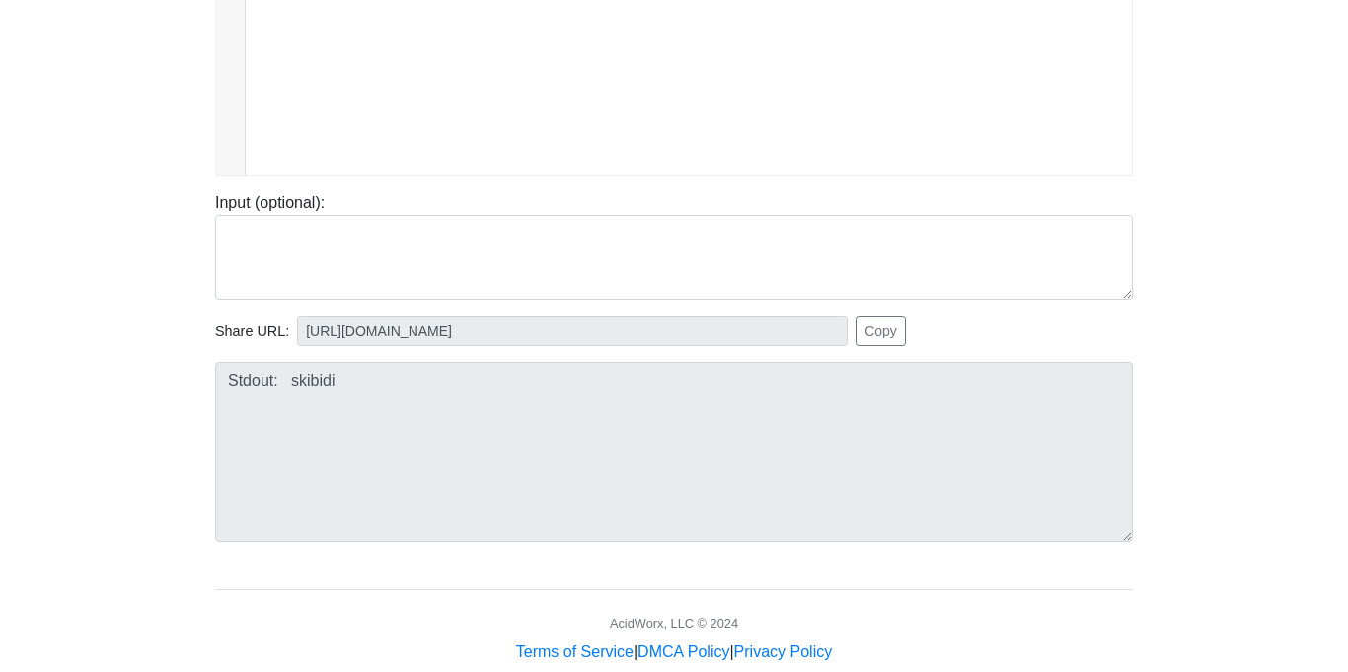
scroll to position [387, 0]
